Goal: Complete application form: Complete application form

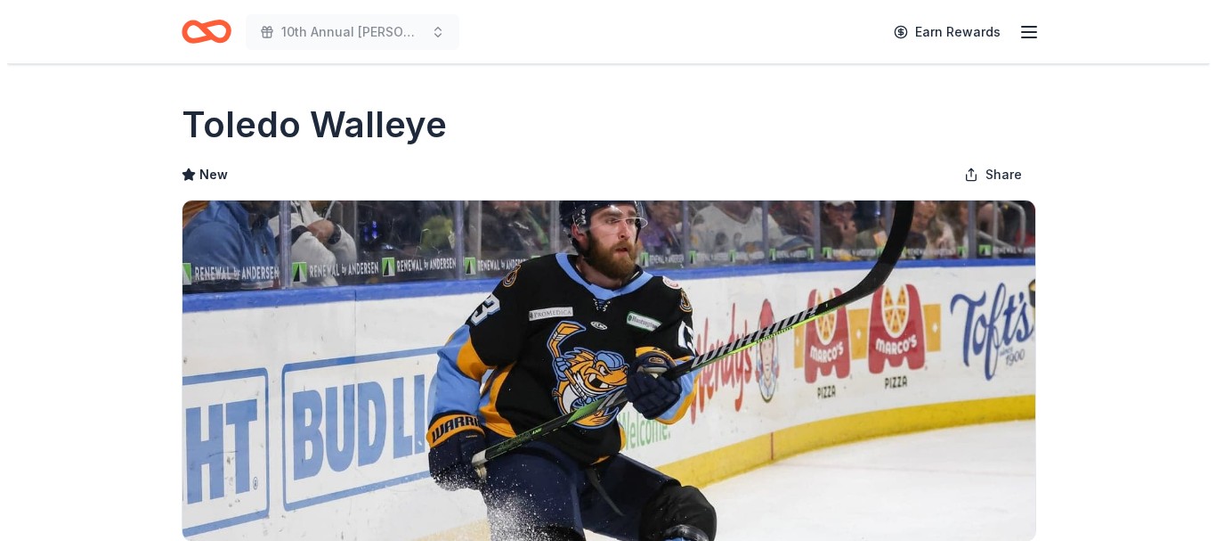
scroll to position [473, 0]
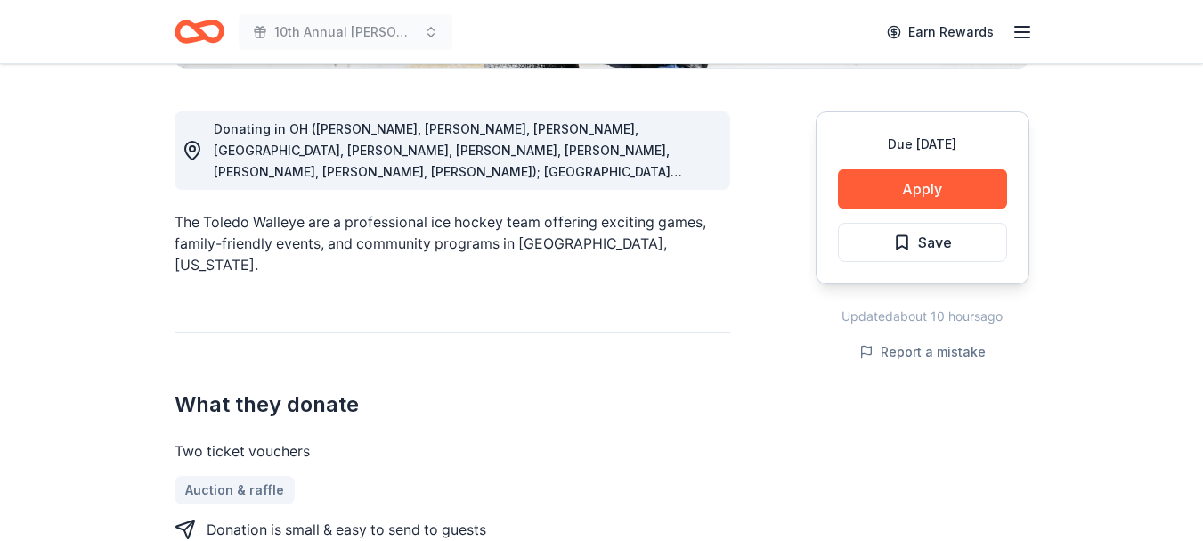
click at [917, 190] on button "Apply" at bounding box center [922, 188] width 169 height 39
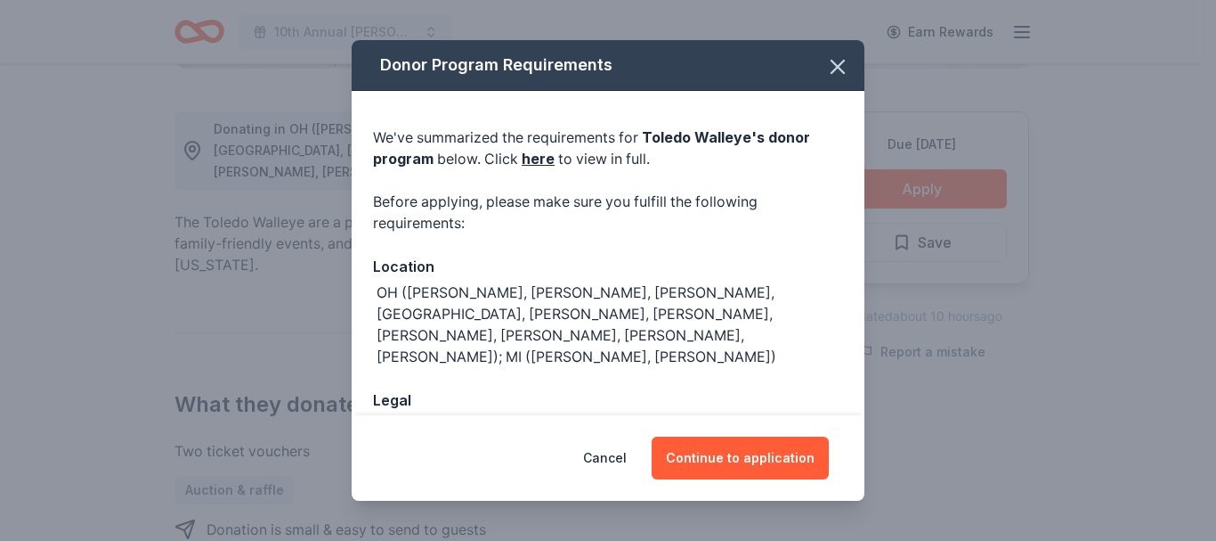
click at [728, 458] on button "Continue to application" at bounding box center [740, 457] width 177 height 43
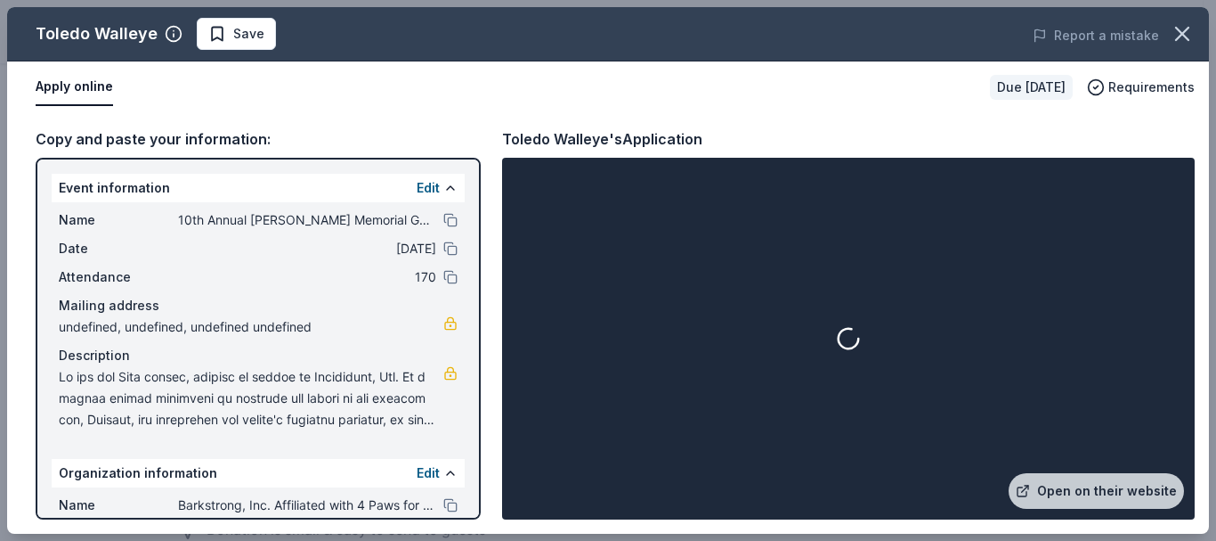
click at [1125, 490] on link "Open on their website" at bounding box center [1096, 491] width 175 height 36
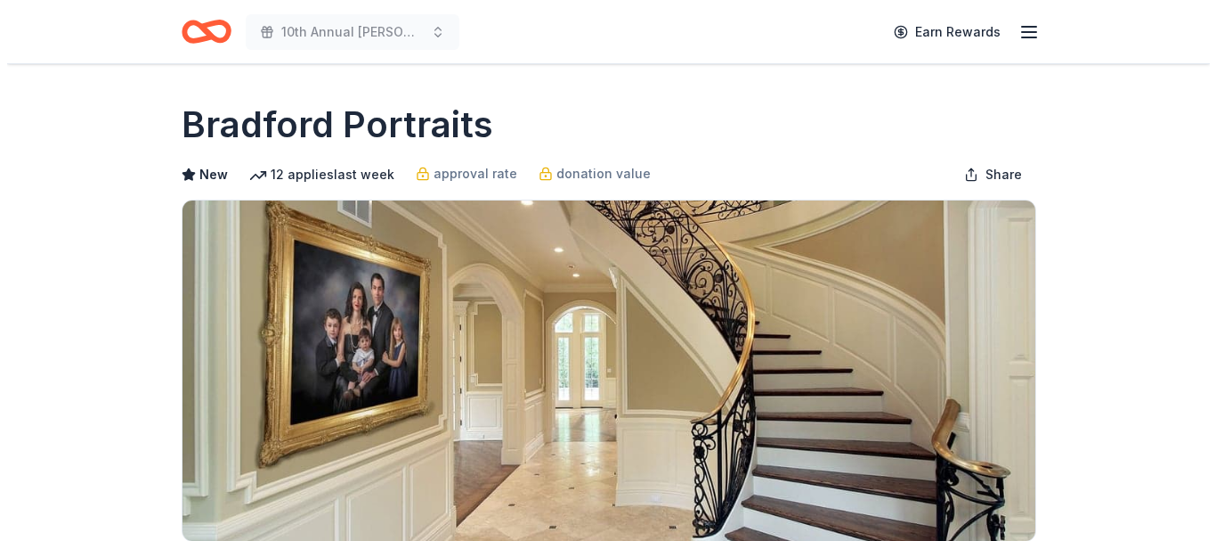
scroll to position [473, 0]
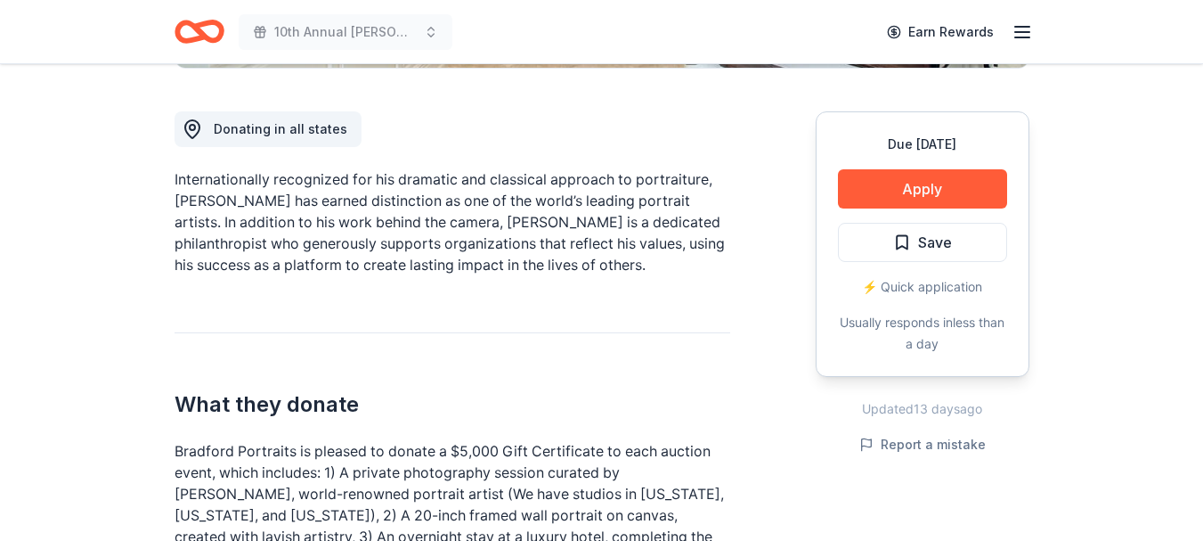
click at [924, 186] on button "Apply" at bounding box center [922, 188] width 169 height 39
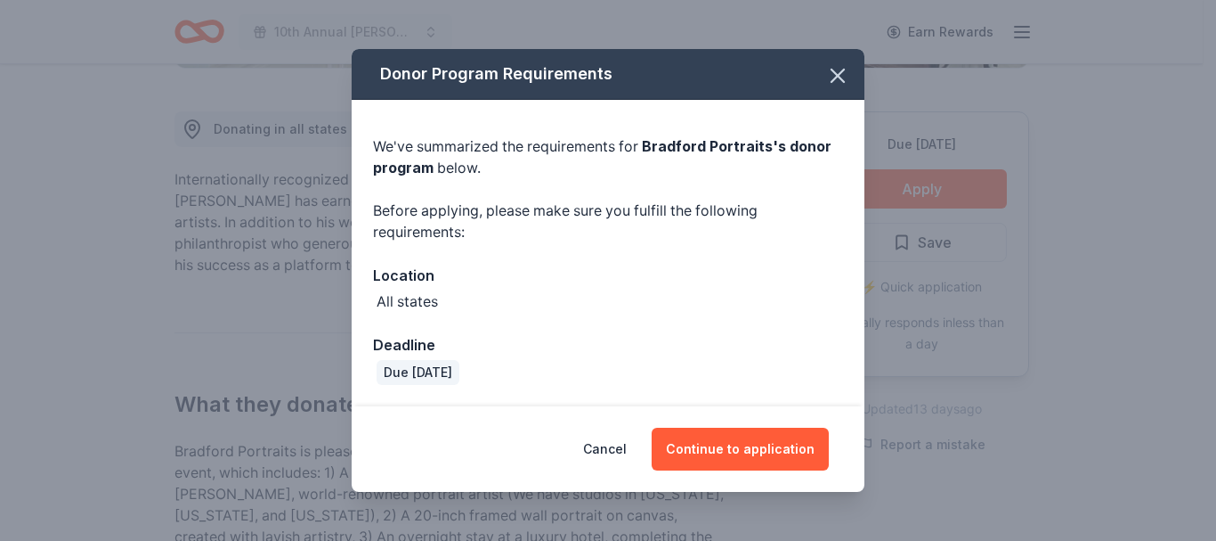
click at [754, 443] on button "Continue to application" at bounding box center [740, 448] width 177 height 43
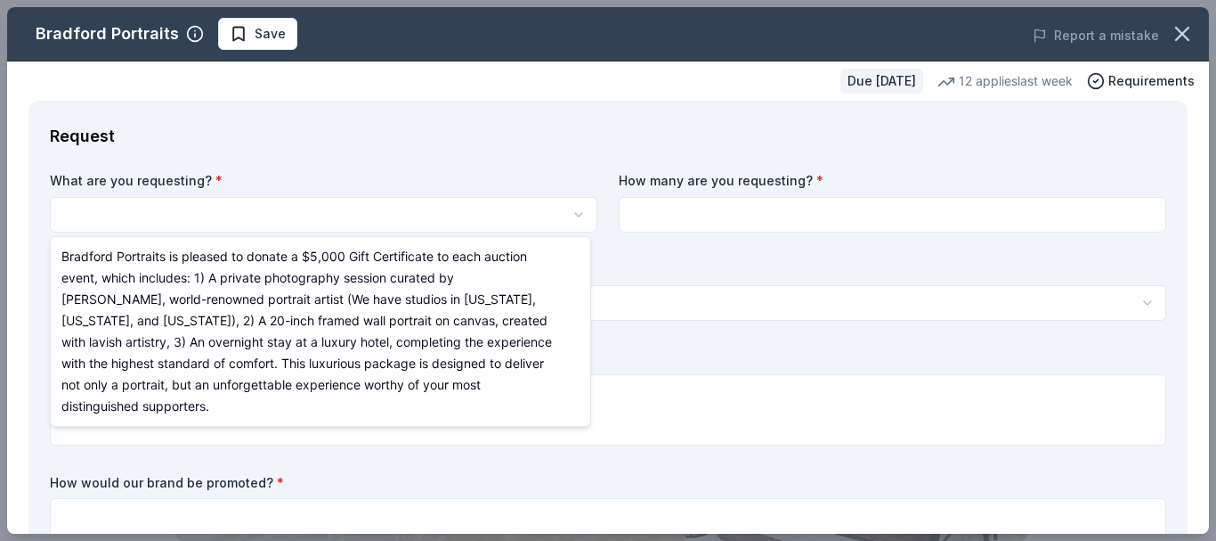
scroll to position [0, 0]
select select "Bradford Portraits is pleased to donate a $5,000 Gift Certificate to each aucti…"
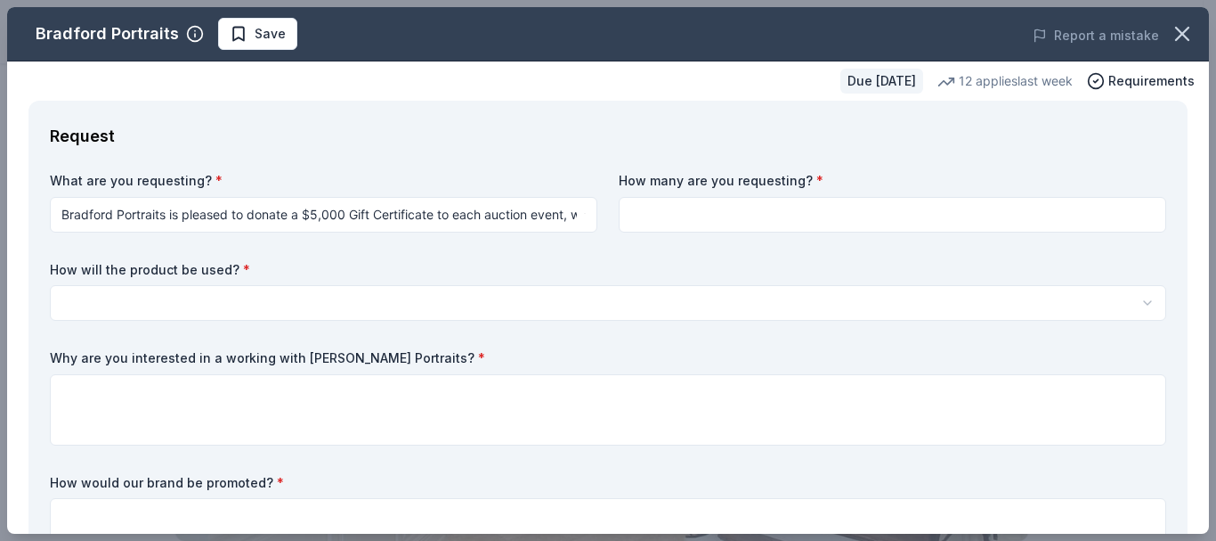
click at [661, 217] on input at bounding box center [893, 215] width 548 height 36
type input "1"
click at [459, 302] on html "10th Annual Brandon Bark Memorial Golf Outing and Fundraiser Save Apply Due in …" at bounding box center [608, 270] width 1216 height 541
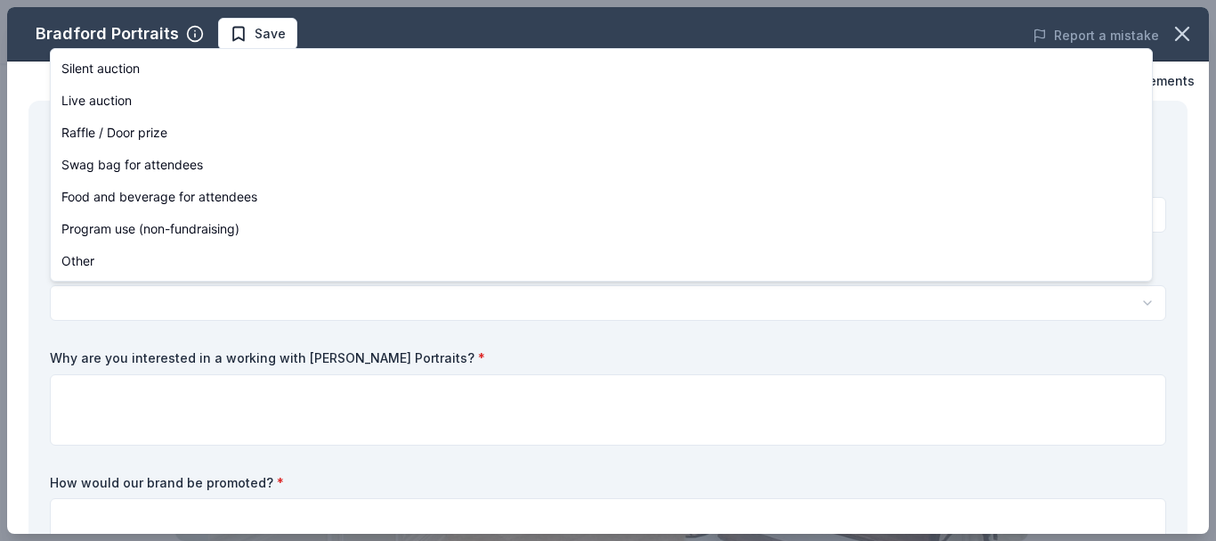
select select "silentAuction"
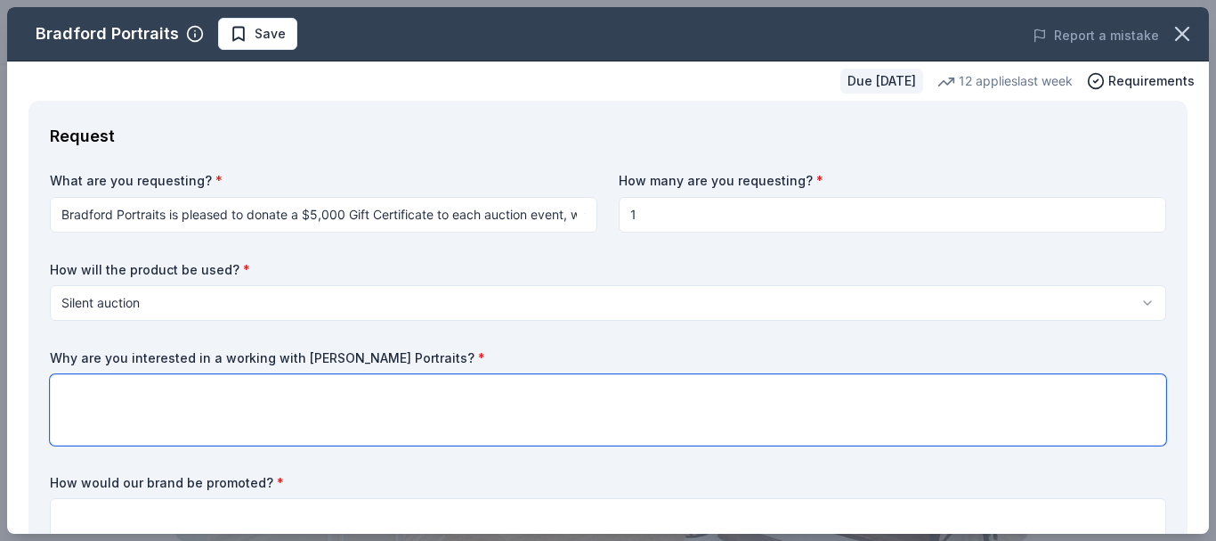
click at [106, 384] on textarea at bounding box center [608, 409] width 1117 height 71
paste textarea "To make a difference, we rely solely on the support and donations of generous c…"
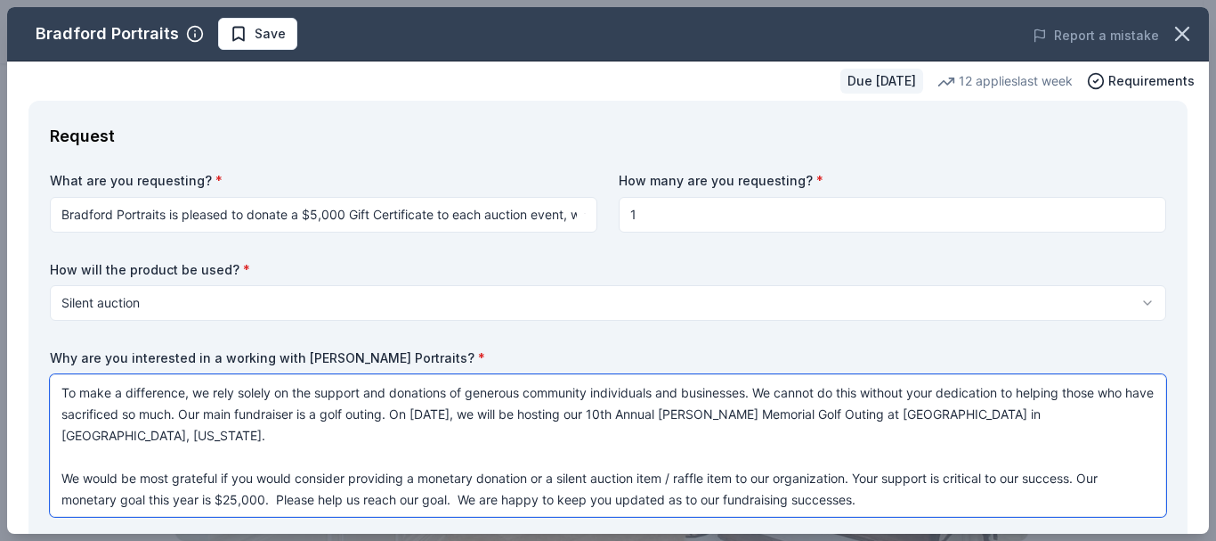
type textarea "To make a difference, we rely solely on the support and donations of generous c…"
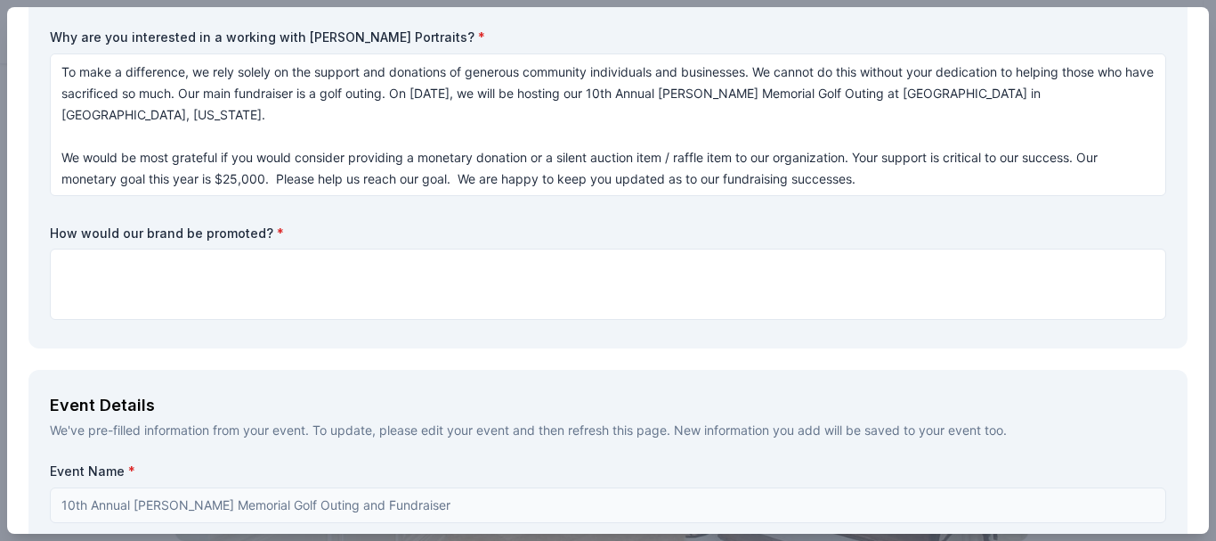
scroll to position [380, 0]
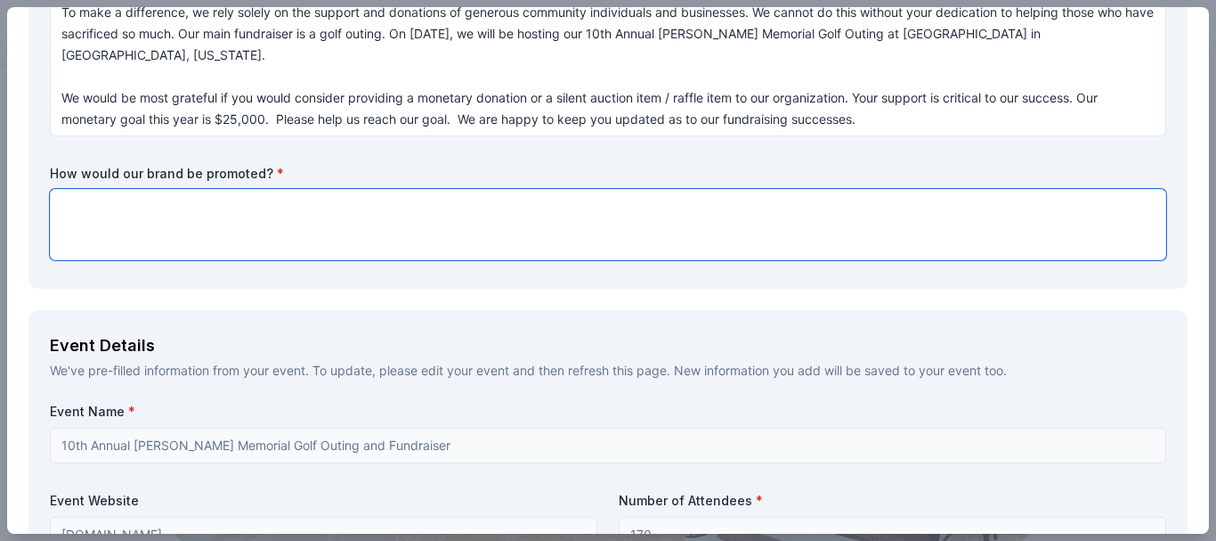
click at [187, 205] on textarea at bounding box center [608, 224] width 1117 height 71
type textarea "We would put your logo/sign on one of the golf course holes and Bradford Portra…"
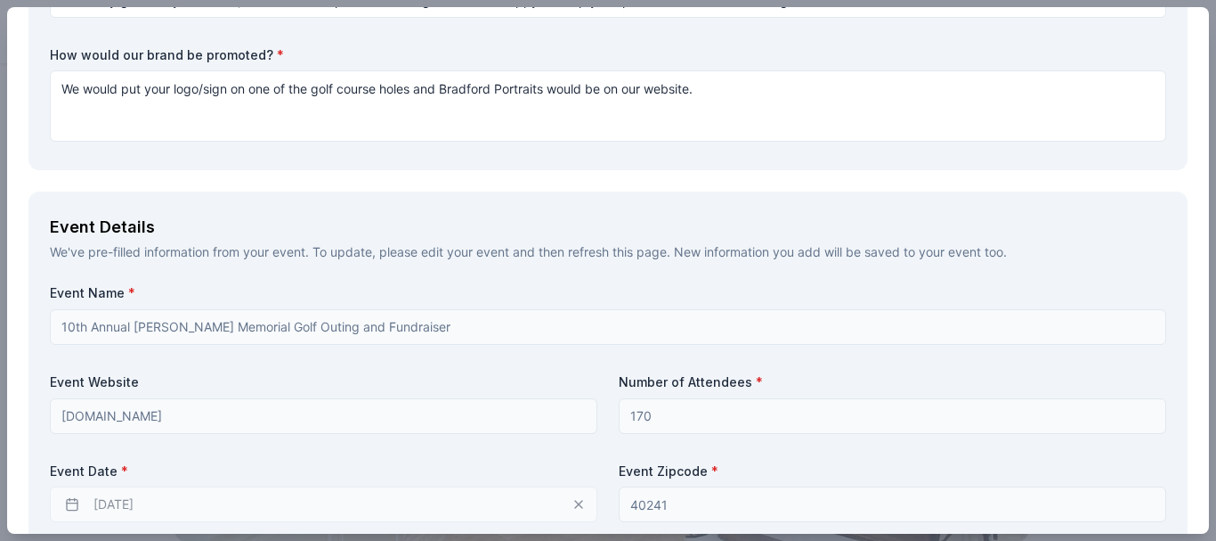
scroll to position [570, 0]
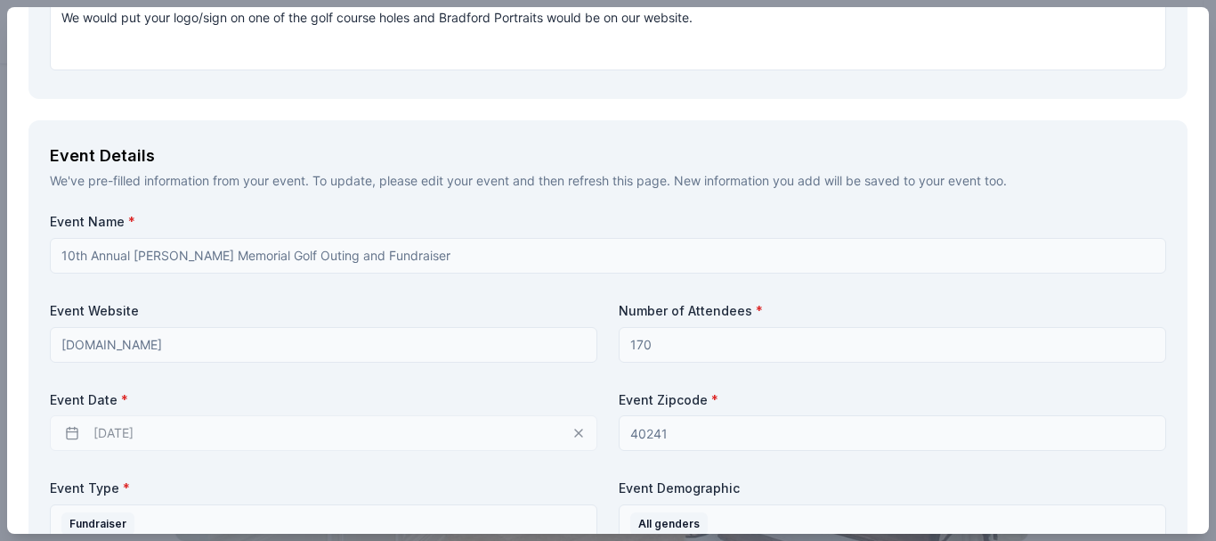
click at [395, 429] on div "08/21/2026" at bounding box center [324, 433] width 548 height 36
click at [126, 433] on div "08/21/2026" at bounding box center [324, 433] width 548 height 36
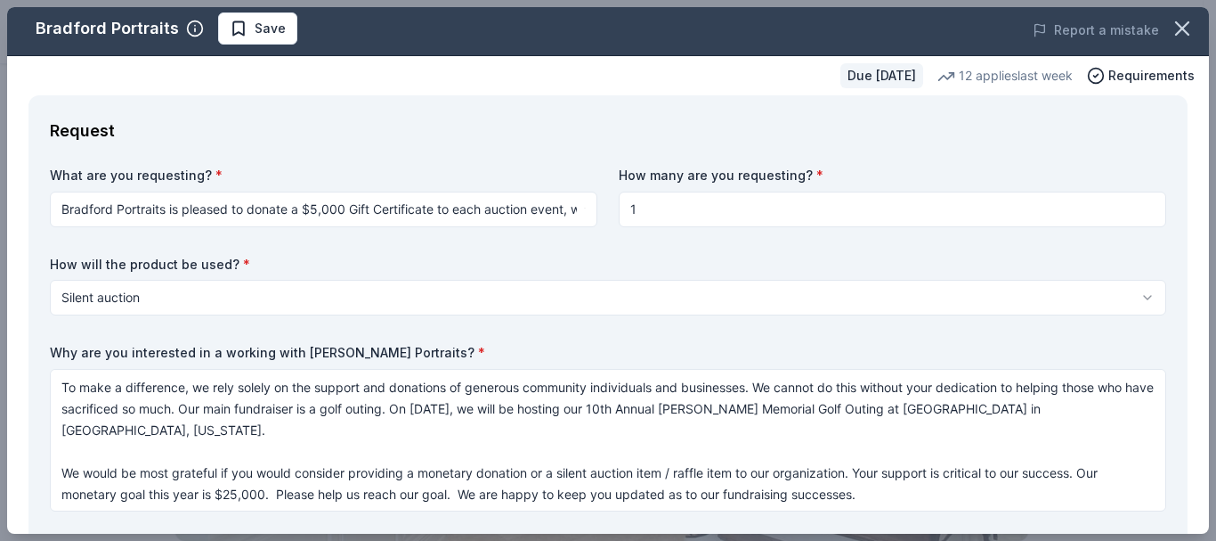
scroll to position [0, 0]
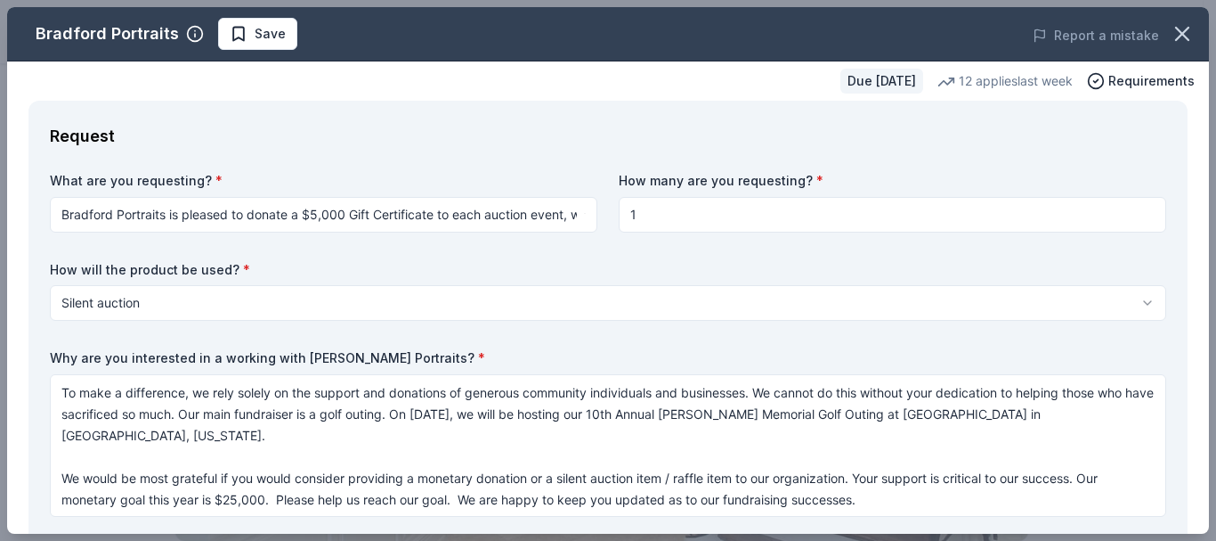
click at [255, 34] on span "Save" at bounding box center [270, 33] width 31 height 21
click at [1176, 28] on icon "button" at bounding box center [1182, 34] width 12 height 12
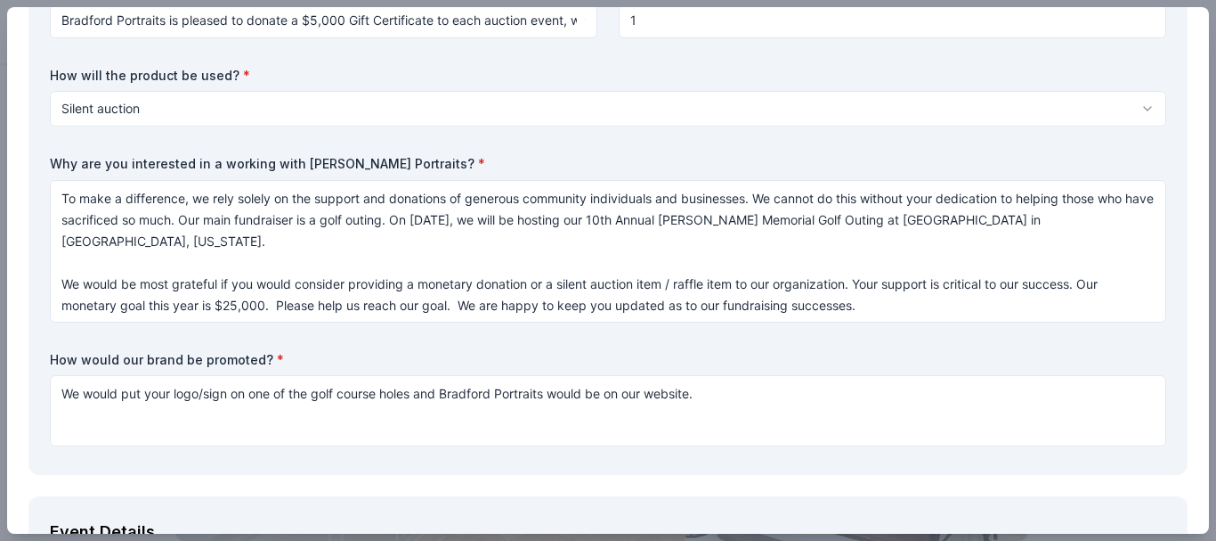
scroll to position [183, 0]
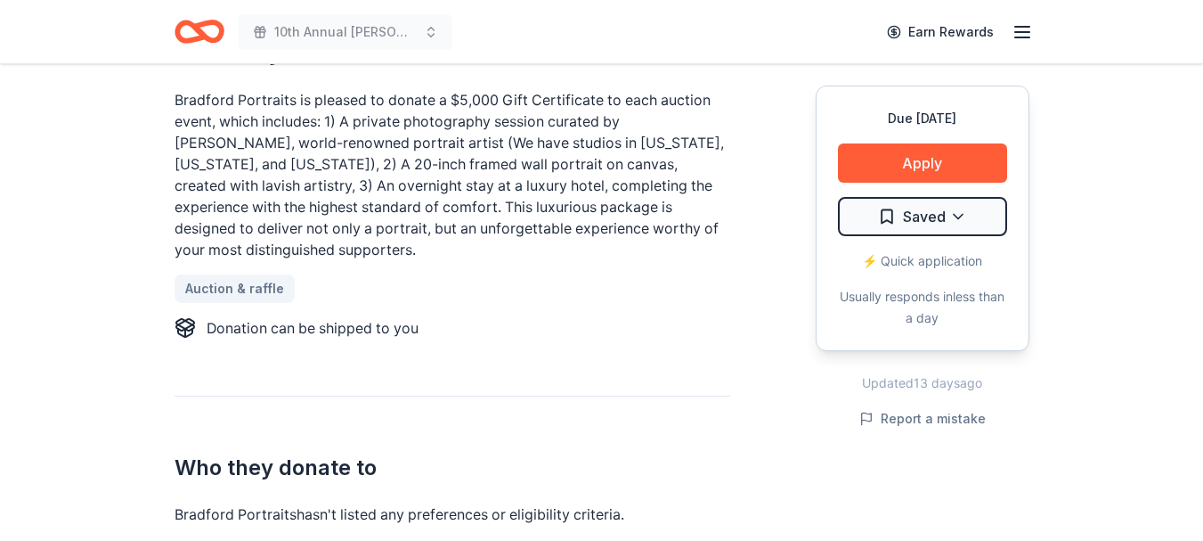
scroll to position [814, 0]
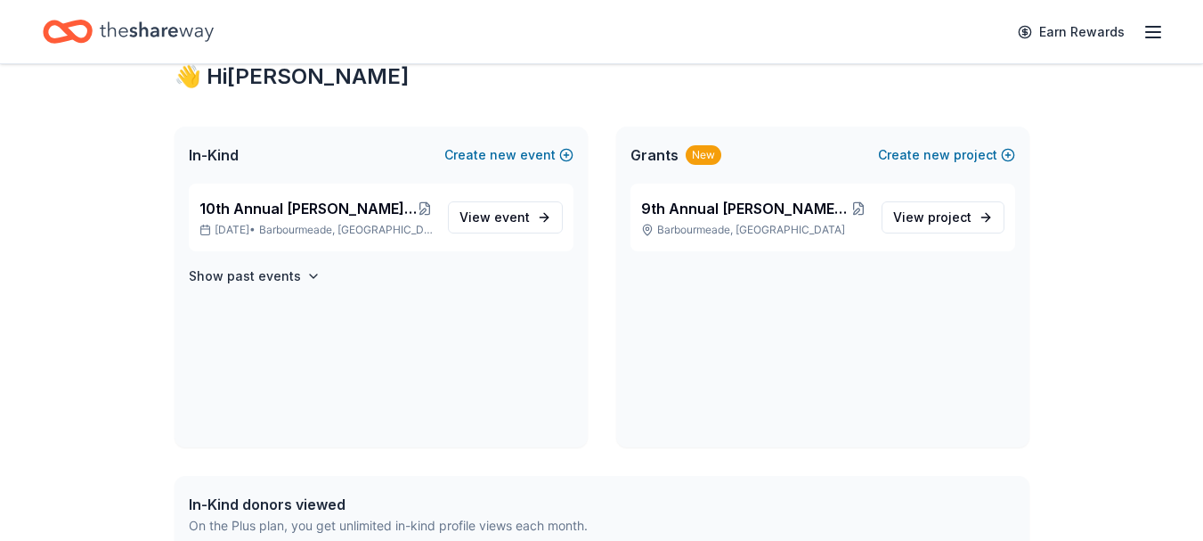
scroll to position [305, 0]
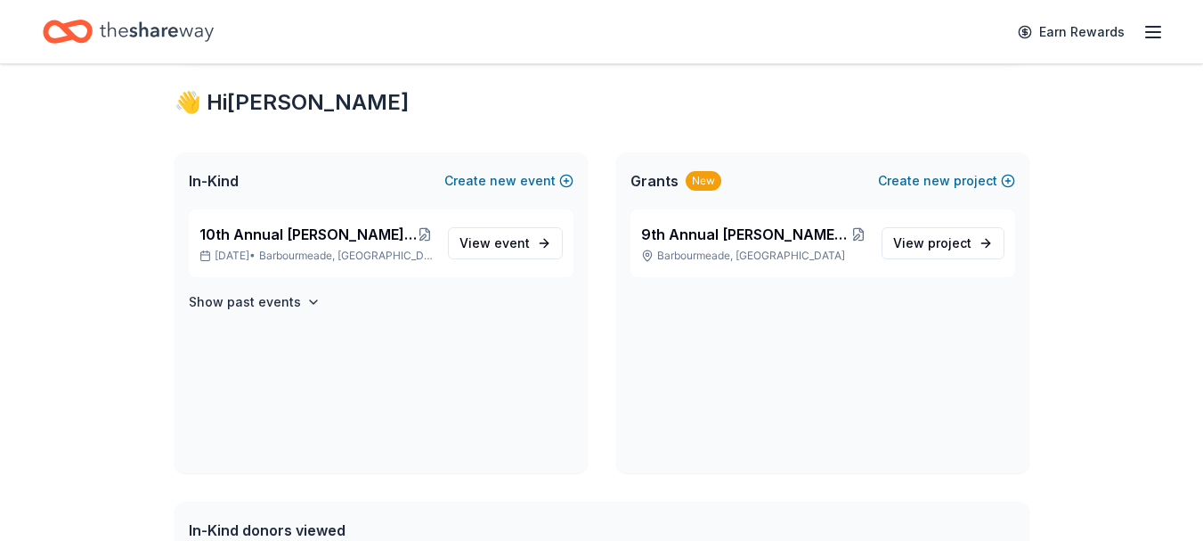
click at [495, 248] on span "View event" at bounding box center [495, 242] width 70 height 21
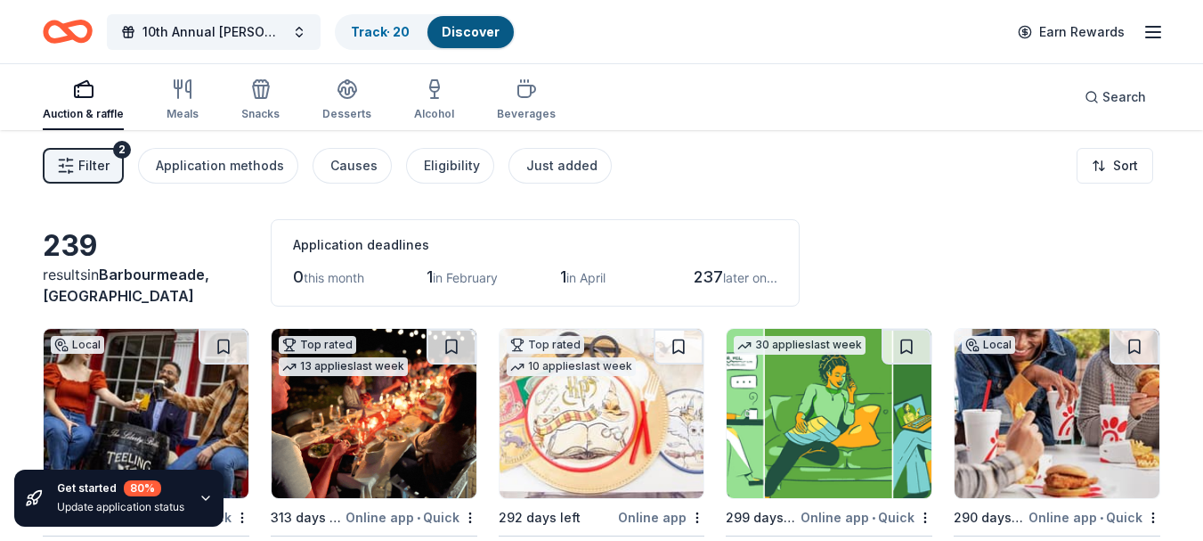
click at [220, 28] on span "10th Annual [PERSON_NAME] Memorial Golf Outing and Fundraiser" at bounding box center [213, 31] width 142 height 21
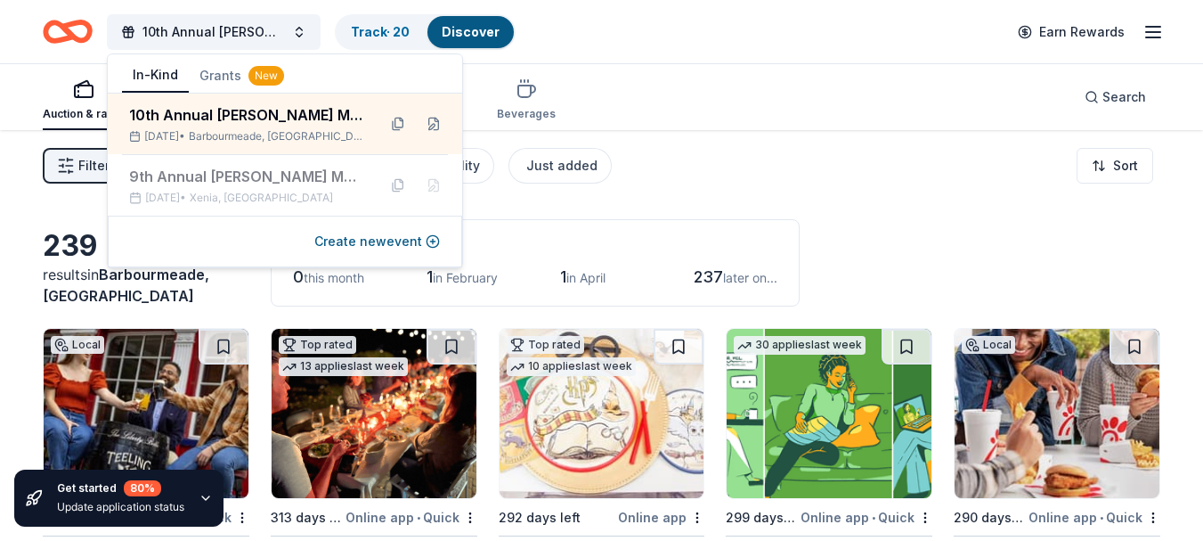
click at [433, 123] on button at bounding box center [433, 124] width 28 height 28
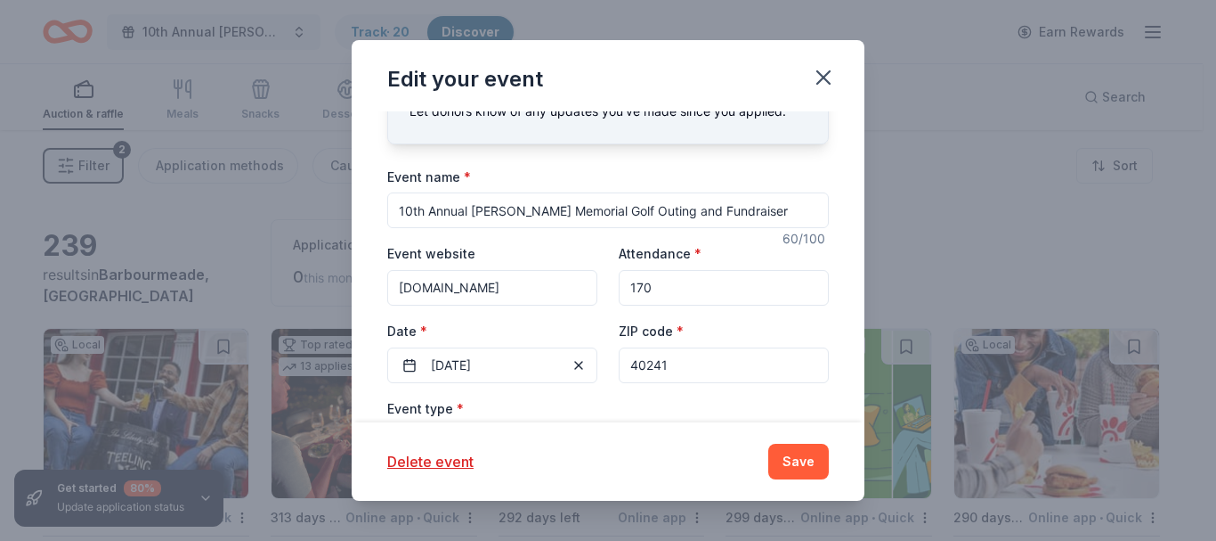
scroll to position [71, 0]
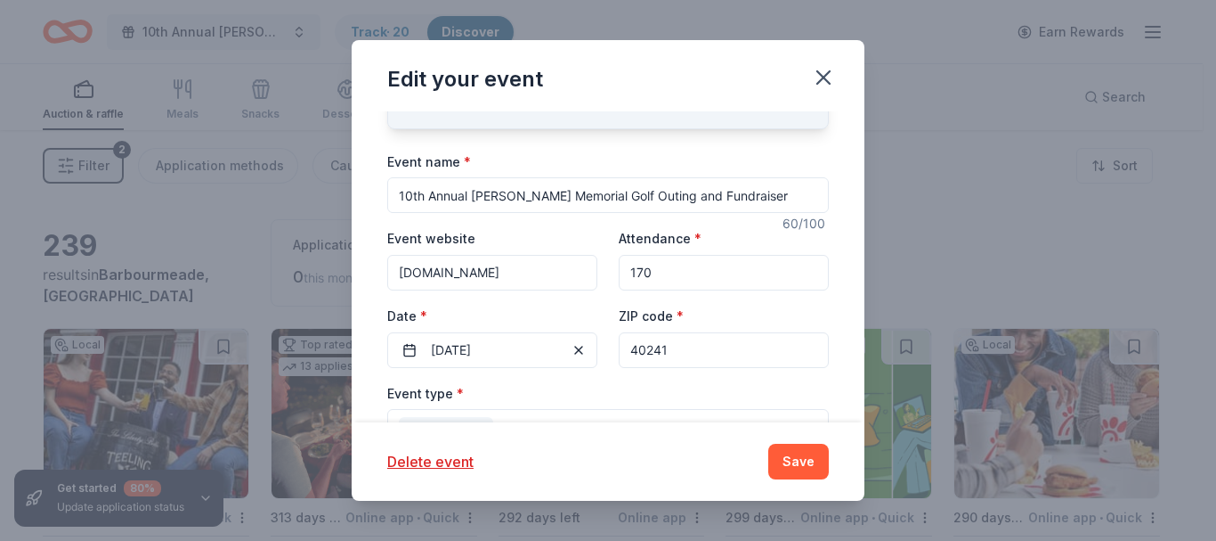
click at [715, 355] on input "40241" at bounding box center [724, 350] width 210 height 36
drag, startPoint x: 705, startPoint y: 352, endPoint x: 572, endPoint y: 342, distance: 133.9
click at [572, 342] on div "Event website [DOMAIN_NAME] Attendance * 170 Date * [DATE] ZIP code * 40241" at bounding box center [608, 297] width 442 height 140
type input "45458"
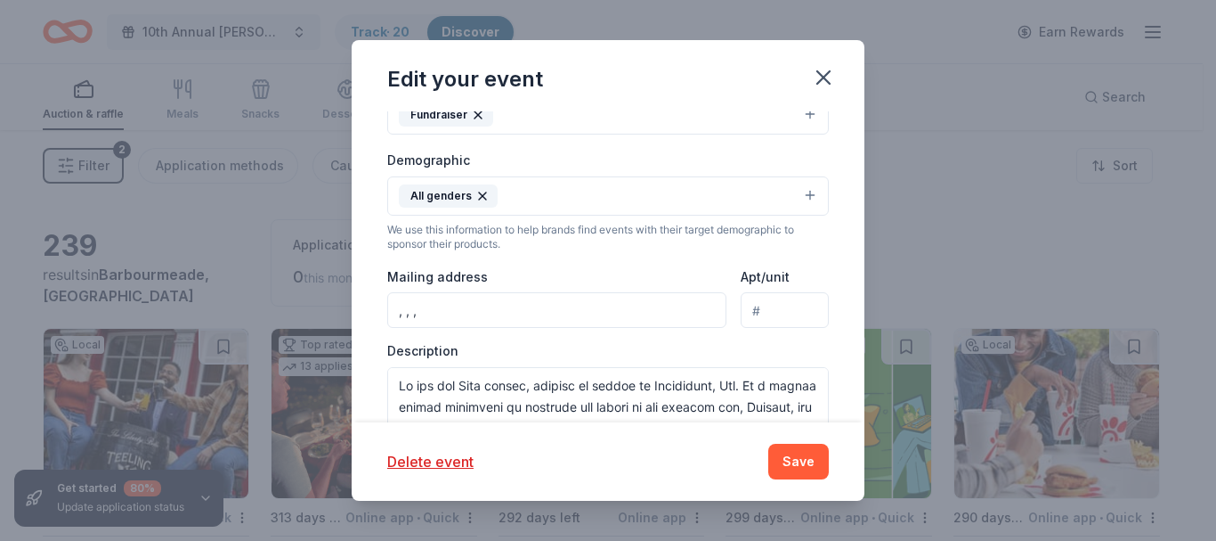
scroll to position [395, 0]
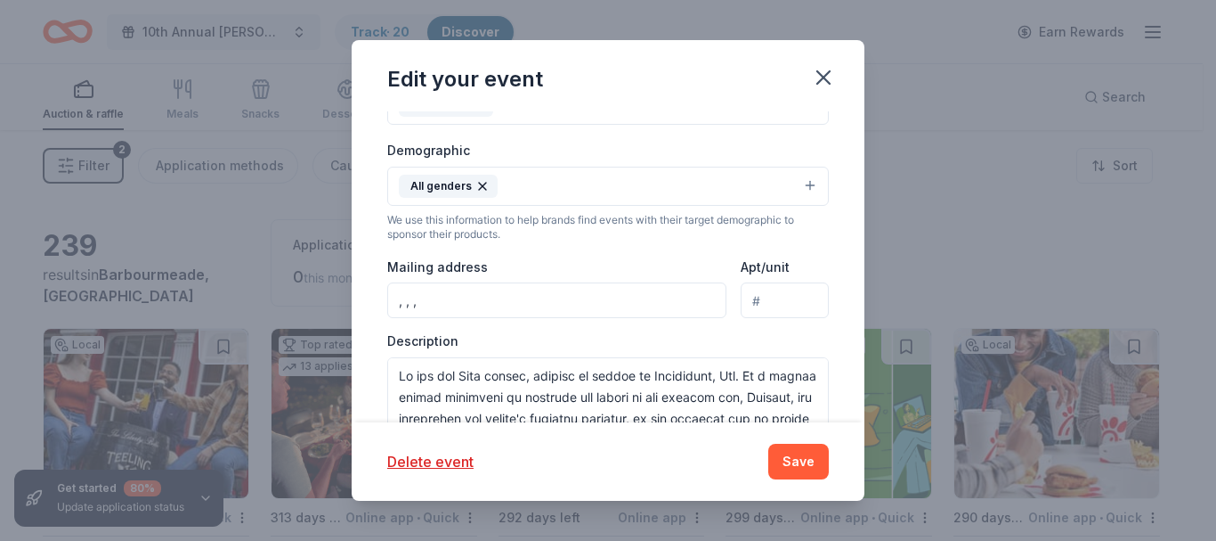
click at [428, 301] on input ", , ," at bounding box center [556, 300] width 339 height 36
type input "[STREET_ADDRESS]"
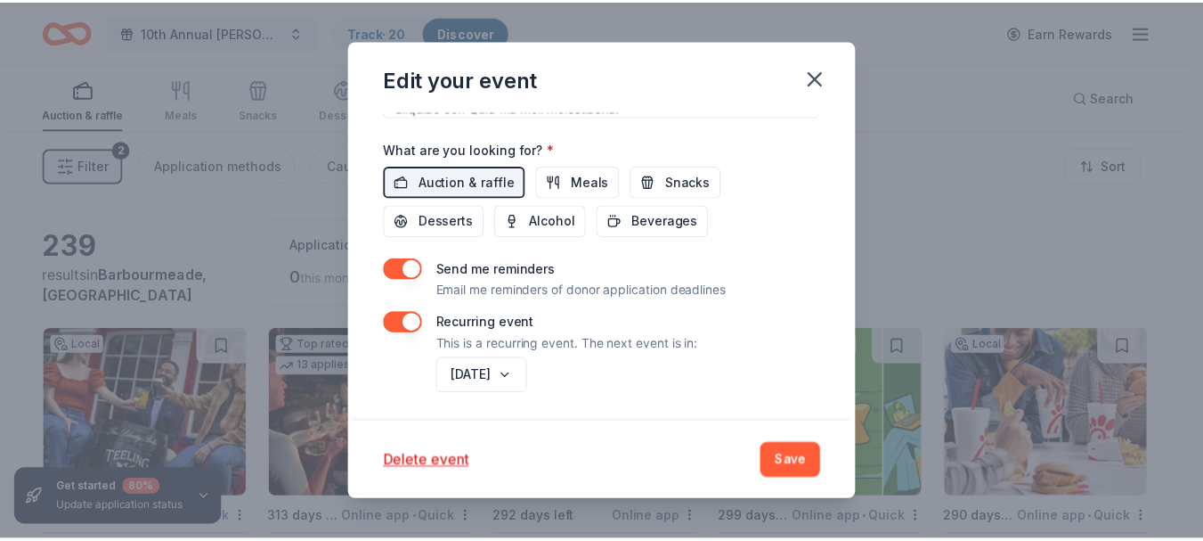
scroll to position [718, 0]
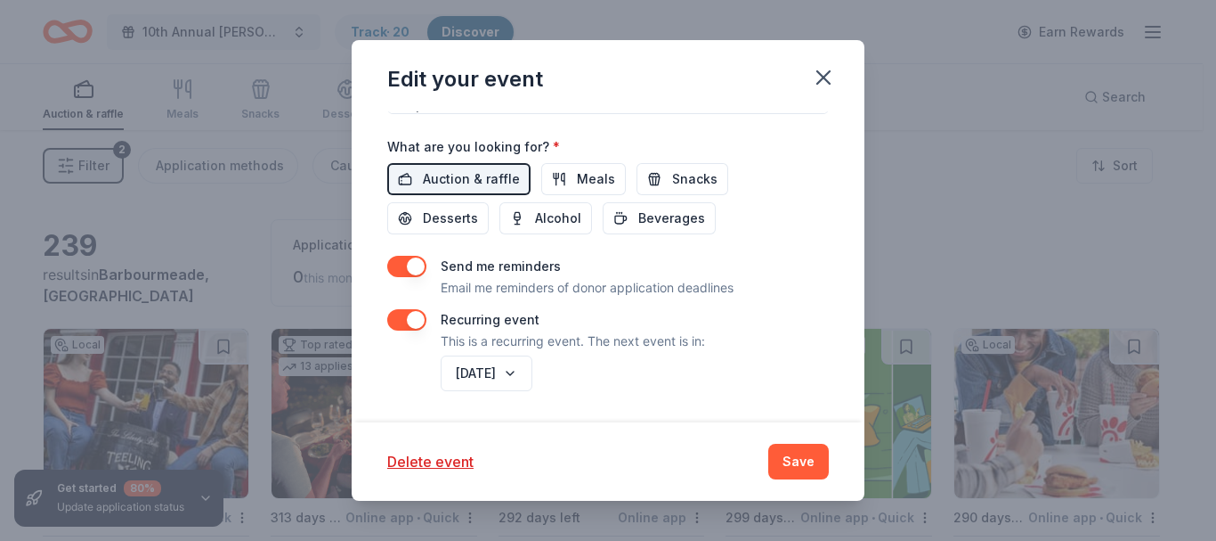
click at [793, 461] on button "Save" at bounding box center [799, 461] width 61 height 36
